Goal: Task Accomplishment & Management: Manage account settings

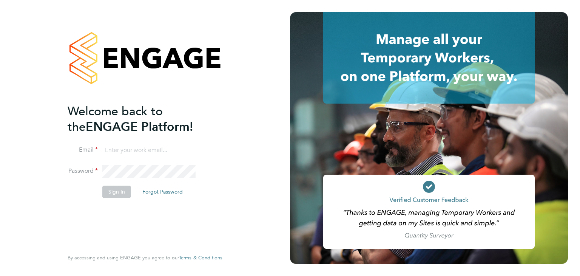
type input "[PERSON_NAME][EMAIL_ADDRESS][PERSON_NAME][DOMAIN_NAME]"
click at [117, 192] on button "Sign In" at bounding box center [116, 192] width 29 height 12
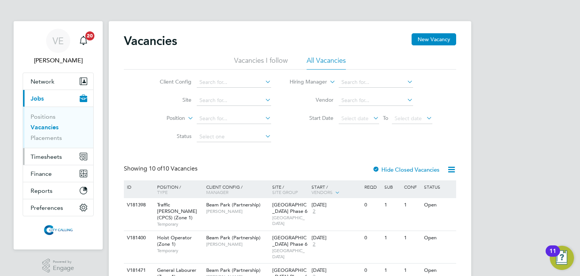
click at [59, 156] on span "Timesheets" at bounding box center [46, 156] width 31 height 7
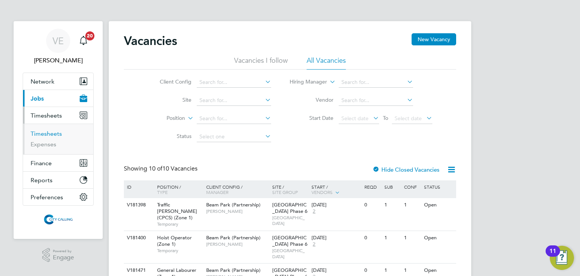
click at [53, 133] on link "Timesheets" at bounding box center [46, 133] width 31 height 7
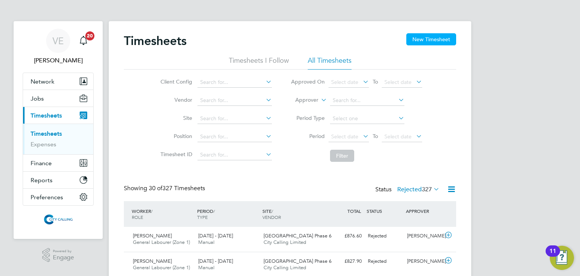
click at [417, 34] on button "New Timesheet" at bounding box center [432, 39] width 50 height 12
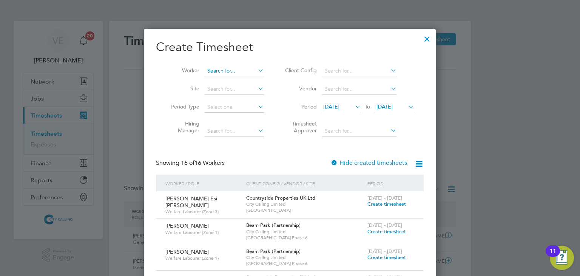
click at [228, 69] on input at bounding box center [234, 71] width 59 height 11
click at [237, 81] on li "Emilia Balica" at bounding box center [236, 81] width 63 height 10
type input "Emilia Balica"
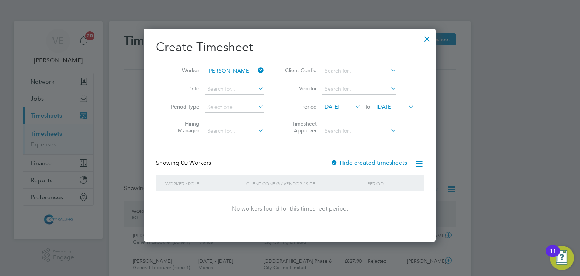
click at [393, 104] on span "22 Sep 2025" at bounding box center [385, 106] width 16 height 7
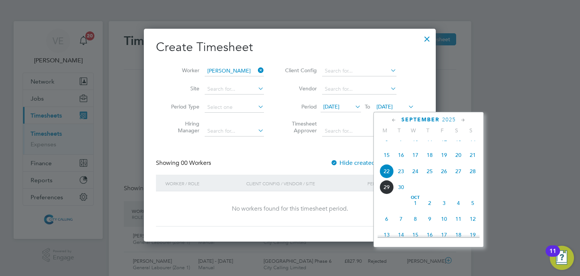
click at [475, 177] on span "28" at bounding box center [473, 171] width 14 height 14
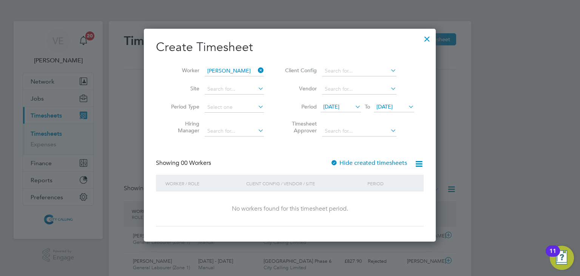
click at [382, 164] on label "Hide created timesheets" at bounding box center [369, 163] width 77 height 8
click at [332, 104] on span "15 Sep 2025" at bounding box center [331, 106] width 16 height 7
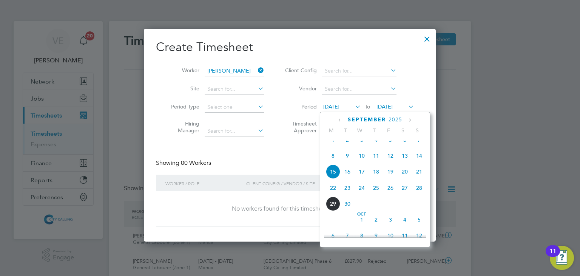
click at [332, 145] on span "Sep 1" at bounding box center [333, 140] width 14 height 14
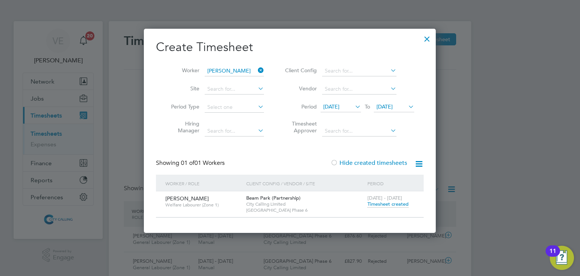
click at [380, 203] on span "Timesheet created" at bounding box center [388, 204] width 41 height 7
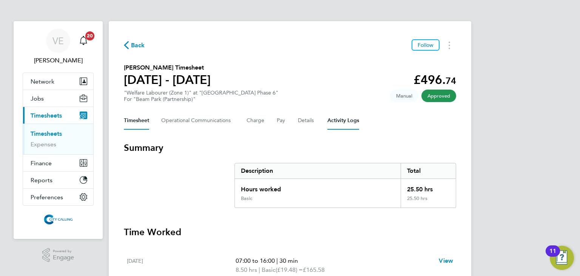
click at [346, 121] on Logs-tab "Activity Logs" at bounding box center [344, 120] width 32 height 18
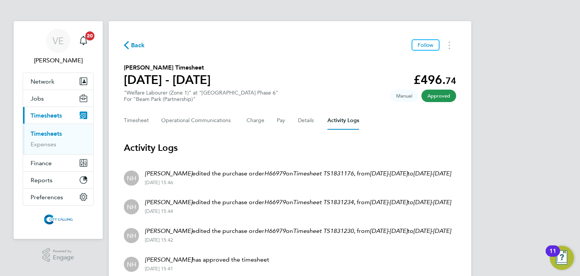
drag, startPoint x: 580, startPoint y: 61, endPoint x: 580, endPoint y: 87, distance: 26.1
click at [580, 87] on div "VE Valeria Erdos Notifications 20 Applications: Network Team Members Businesses…" at bounding box center [290, 197] width 580 height 394
click at [56, 133] on link "Timesheets" at bounding box center [46, 133] width 31 height 7
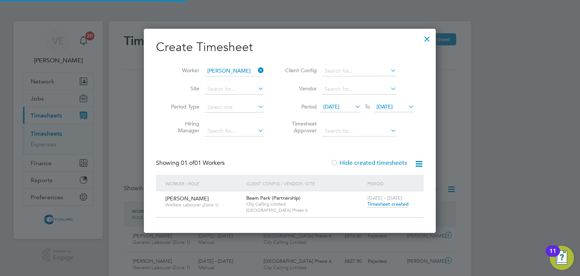
click at [257, 71] on icon at bounding box center [257, 70] width 0 height 11
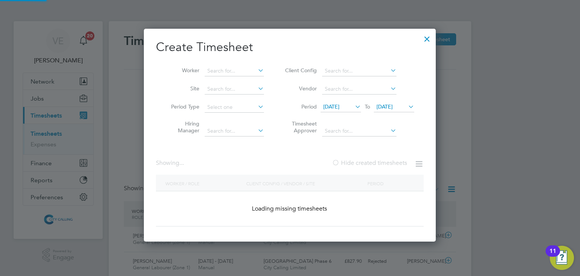
scroll to position [19, 66]
click at [234, 72] on input at bounding box center [234, 71] width 59 height 11
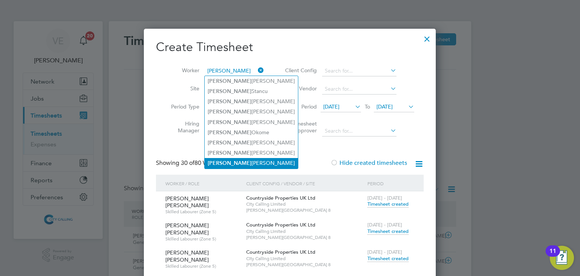
click at [241, 162] on li "Paul Watson" at bounding box center [251, 163] width 93 height 10
type input "Paul Watson"
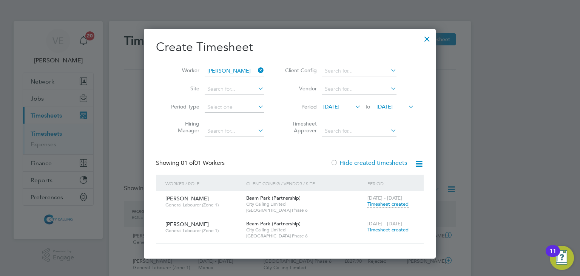
click at [400, 232] on span "Timesheet created" at bounding box center [388, 229] width 41 height 7
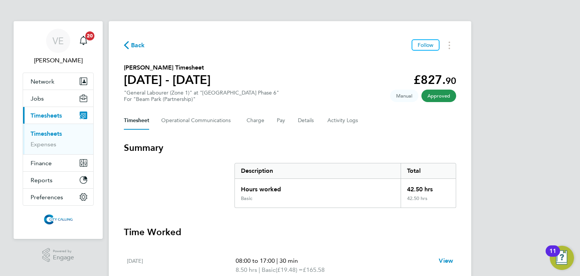
click at [136, 48] on span "Back" at bounding box center [138, 45] width 14 height 9
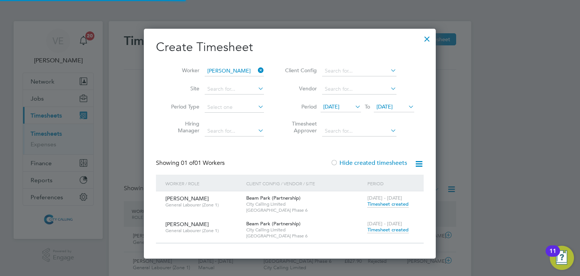
click at [386, 205] on span "Timesheet created" at bounding box center [388, 204] width 41 height 7
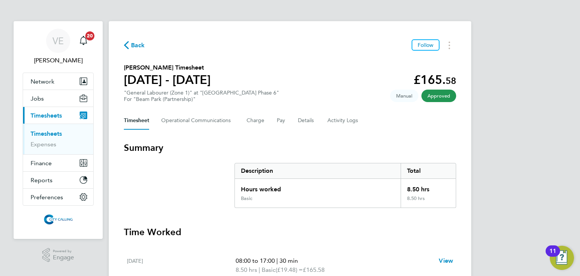
click at [133, 48] on span "Back" at bounding box center [138, 45] width 14 height 9
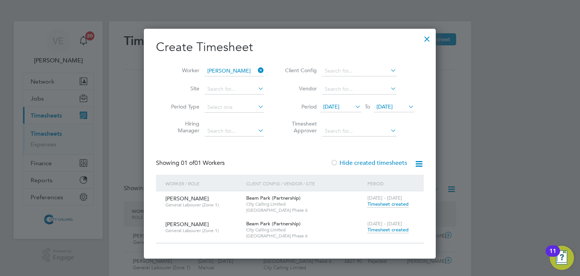
click at [427, 40] on div at bounding box center [428, 37] width 14 height 14
